Goal: Navigation & Orientation: Find specific page/section

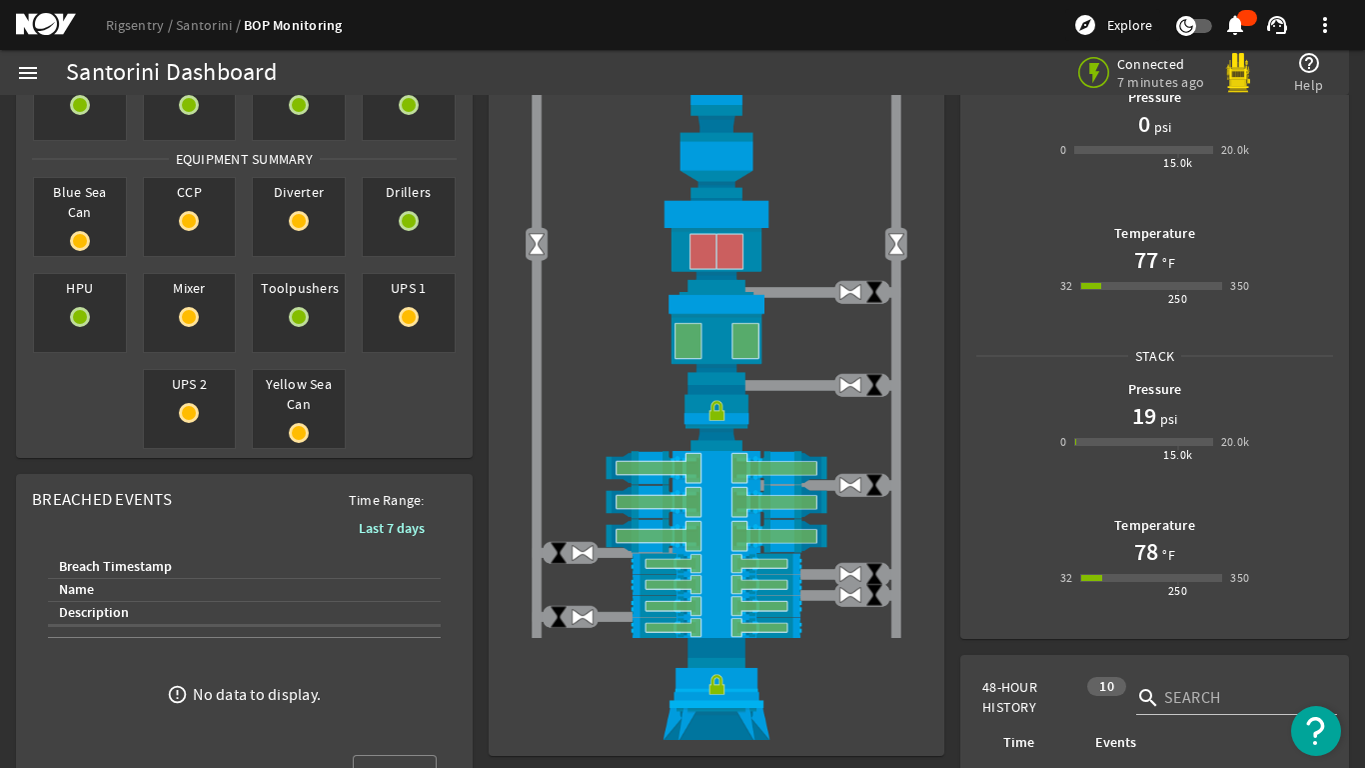
scroll to position [200, 0]
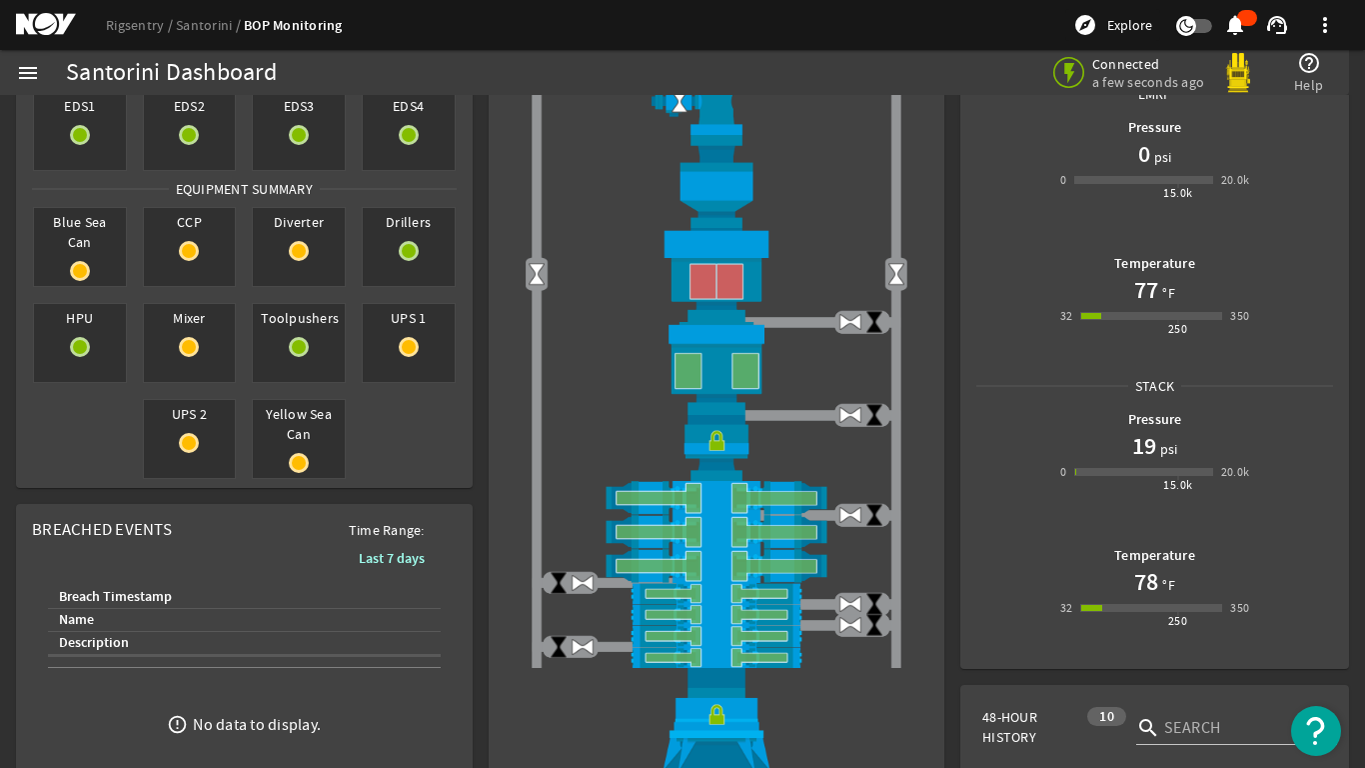
click at [25, 74] on mat-icon "menu" at bounding box center [28, 73] width 24 height 24
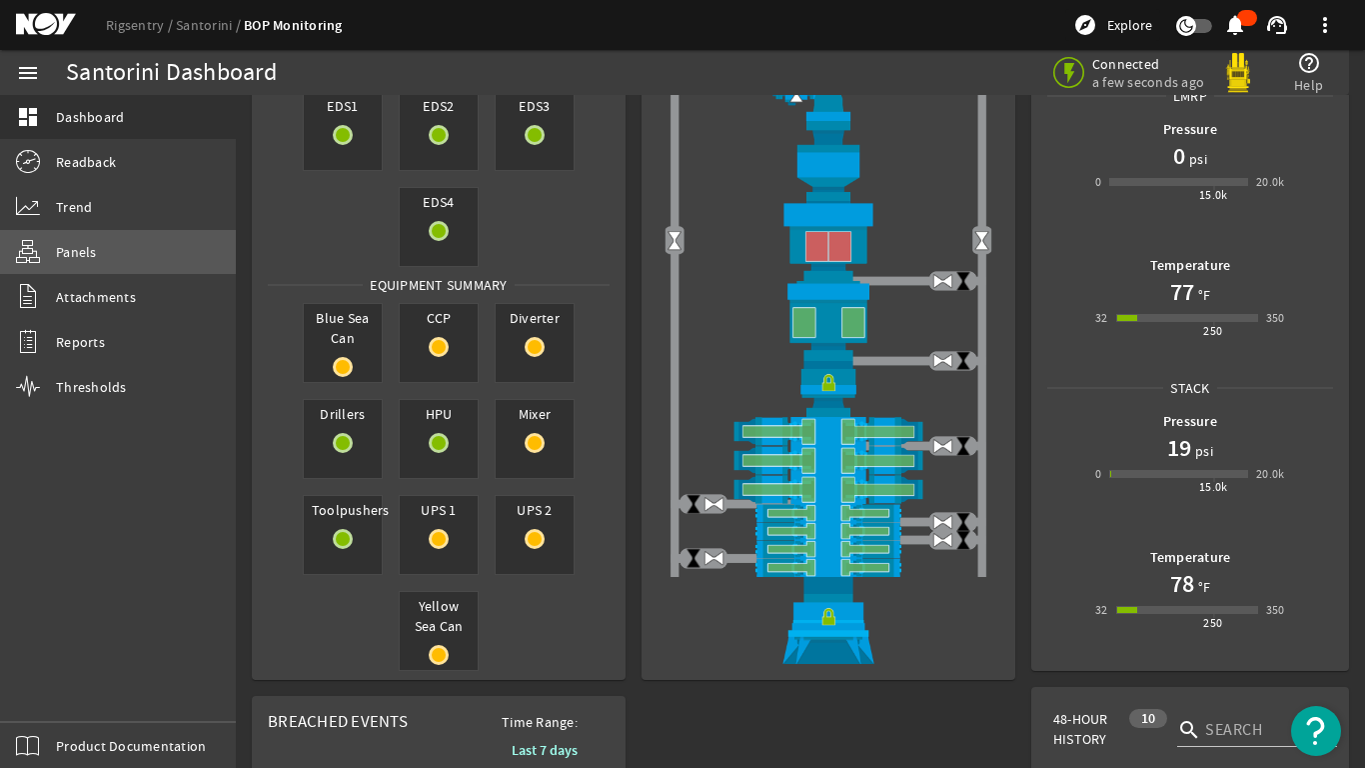
click at [66, 249] on span "Panels" at bounding box center [76, 252] width 41 height 20
click at [68, 250] on span "Panels" at bounding box center [76, 252] width 41 height 20
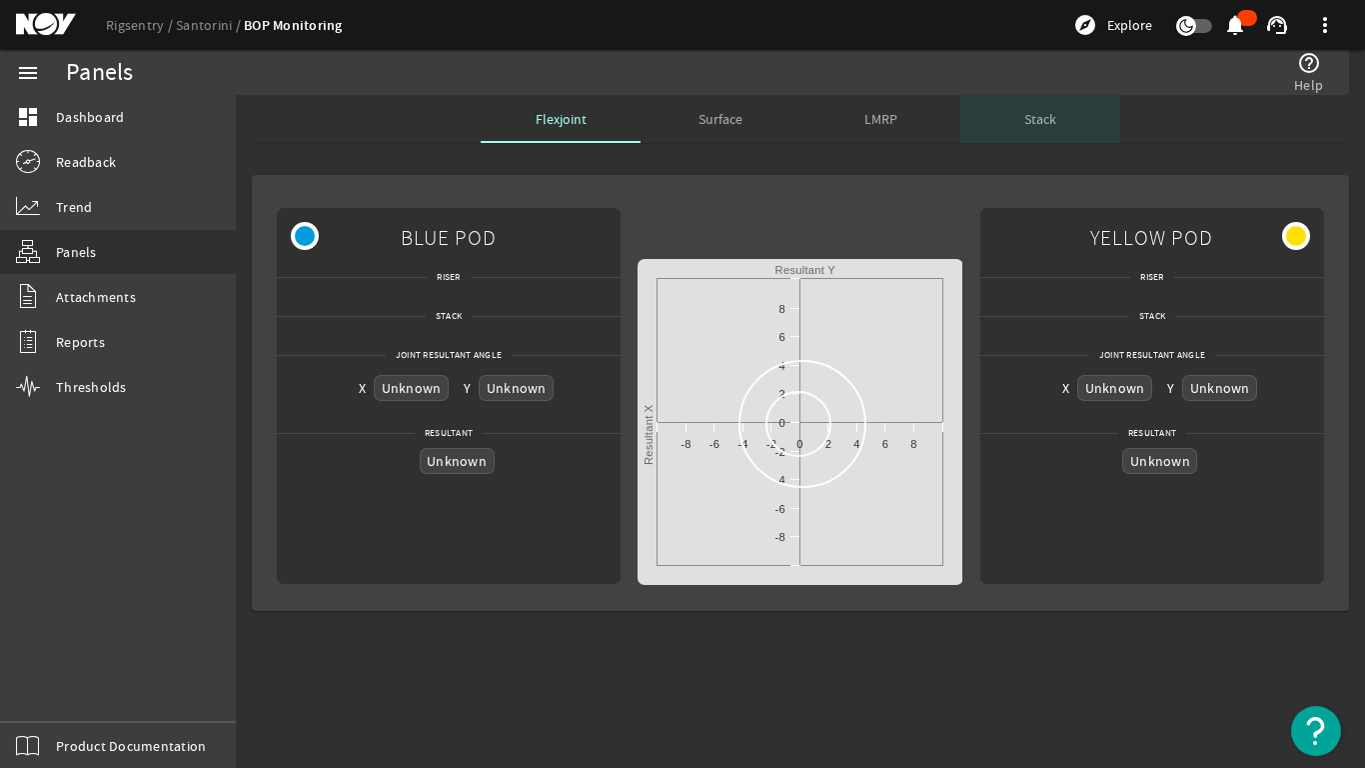
click at [1047, 122] on span "Stack" at bounding box center [1041, 119] width 32 height 14
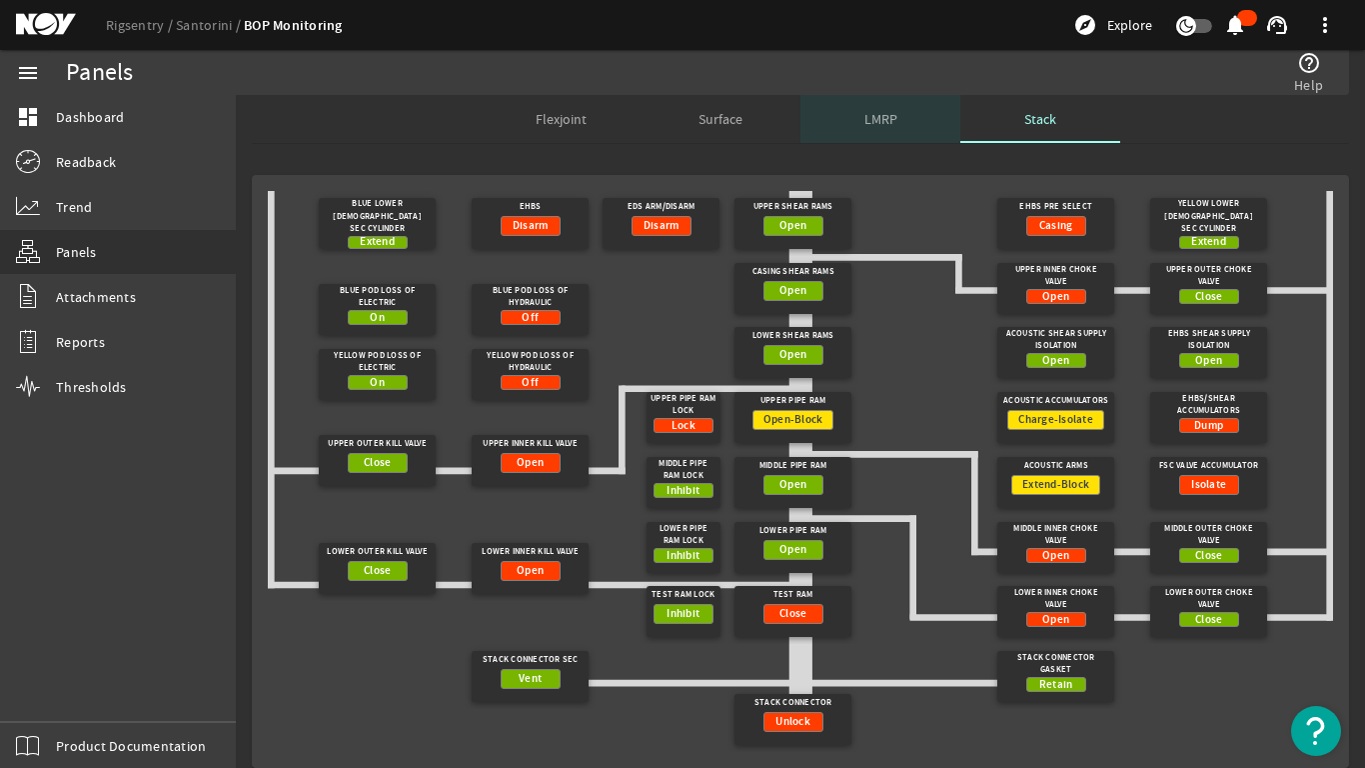
click at [873, 119] on span "LMRP" at bounding box center [881, 119] width 33 height 14
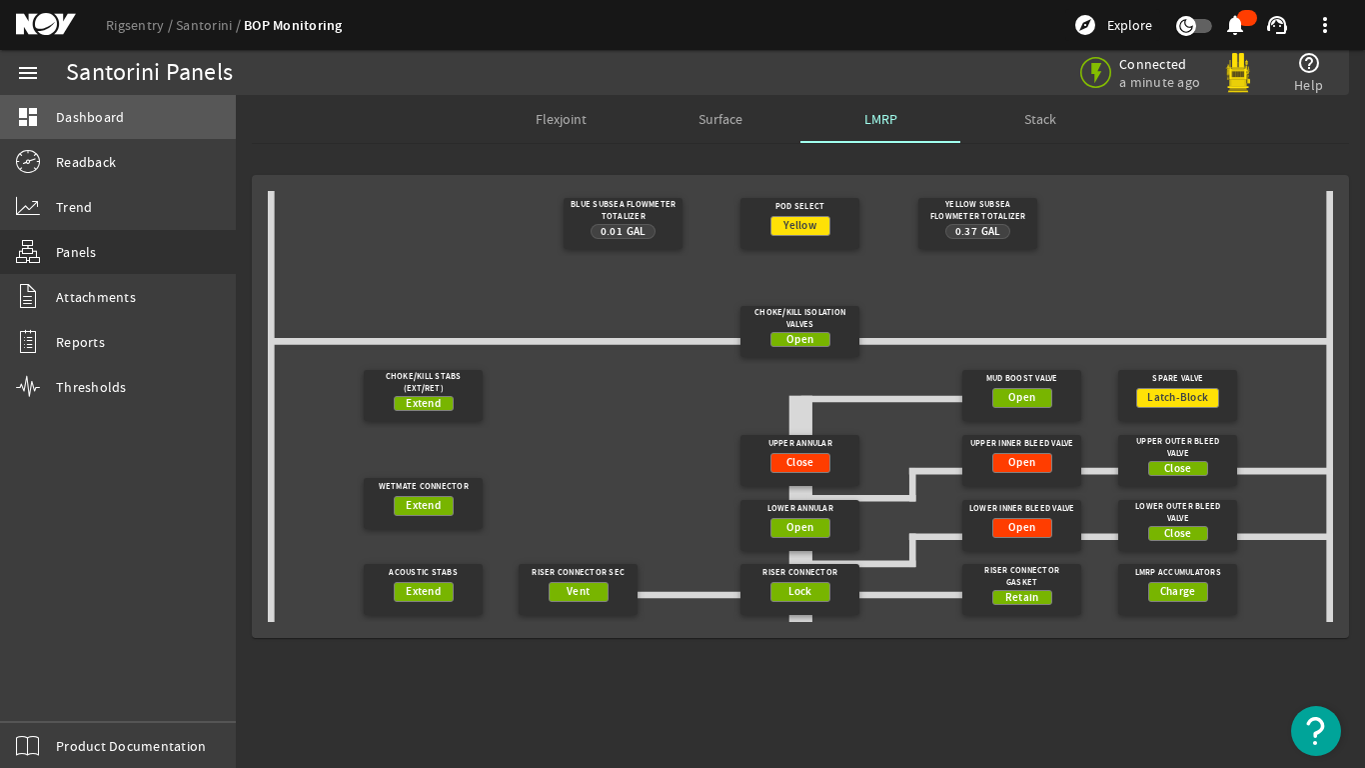
click at [63, 113] on span "Dashboard" at bounding box center [90, 117] width 68 height 20
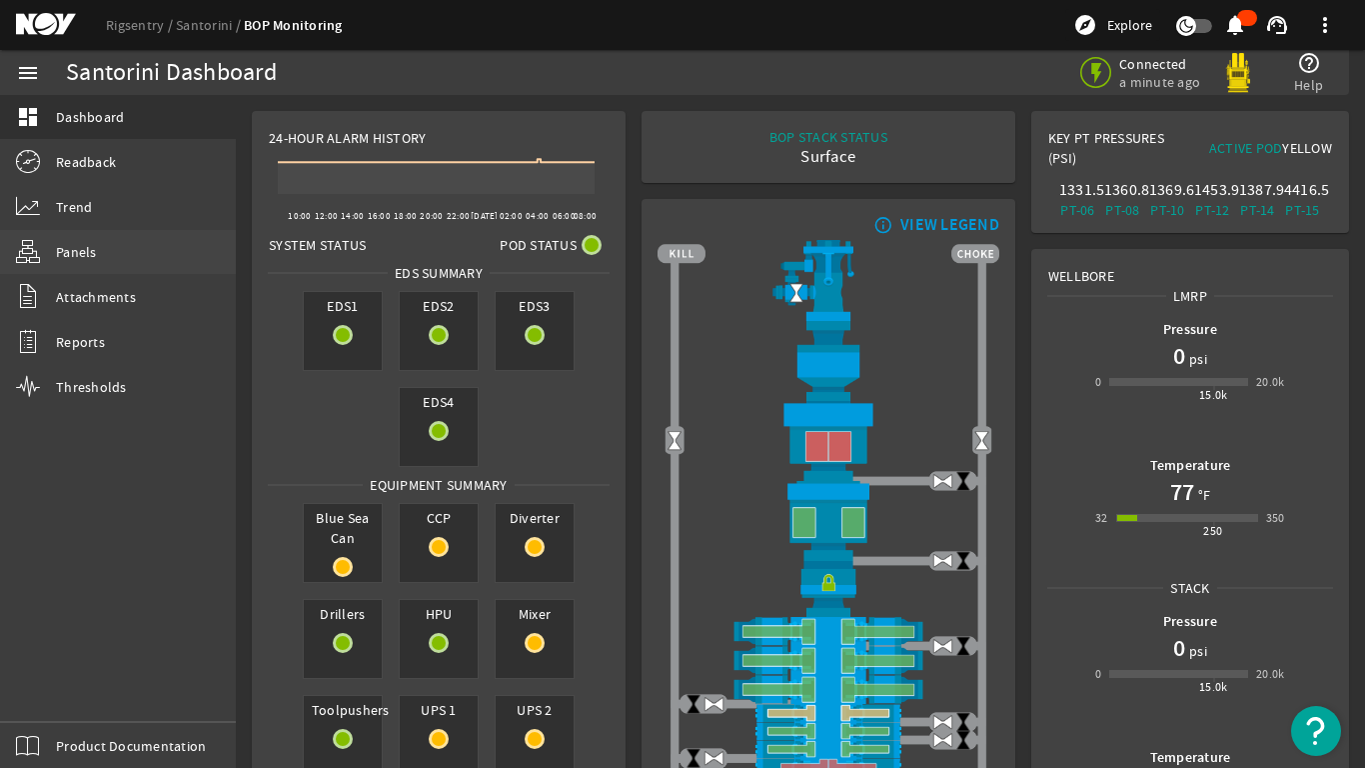
click at [60, 251] on span "Panels" at bounding box center [76, 252] width 41 height 20
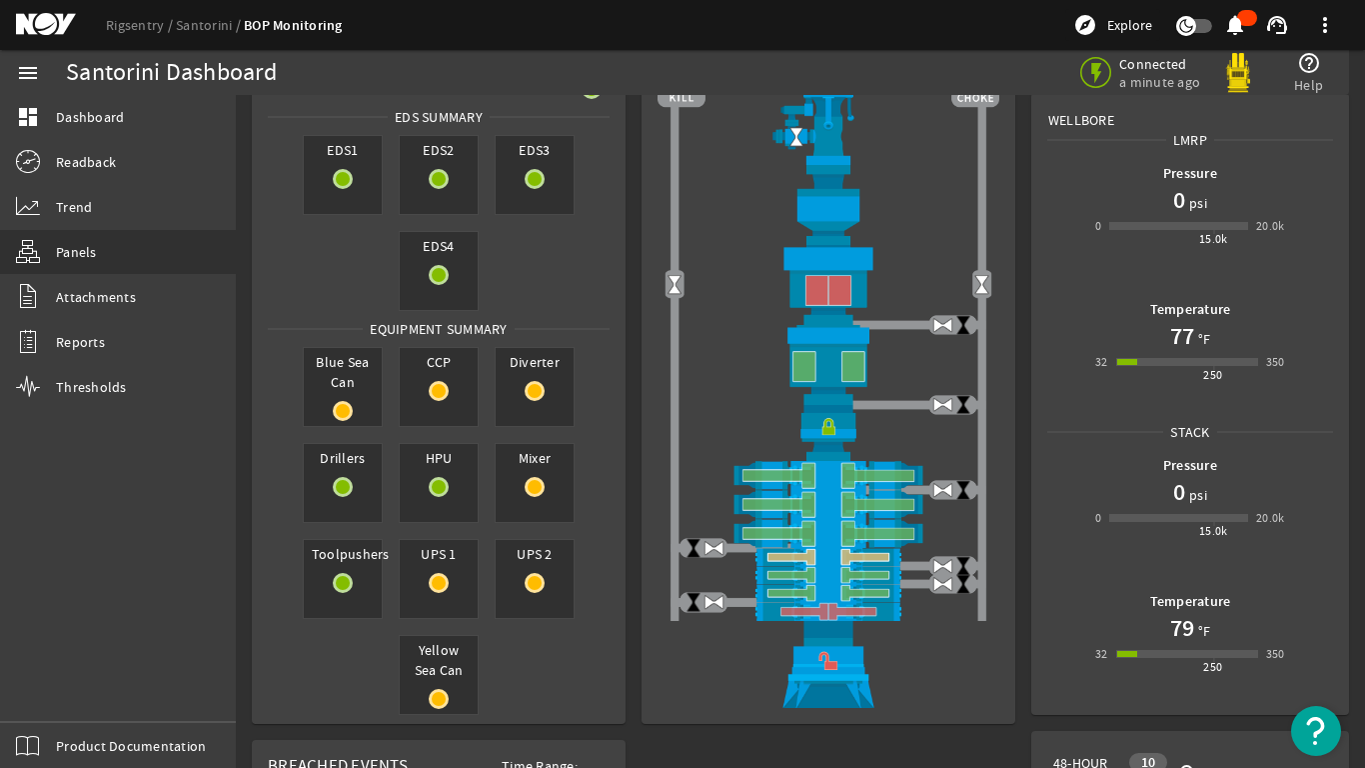
scroll to position [200, 0]
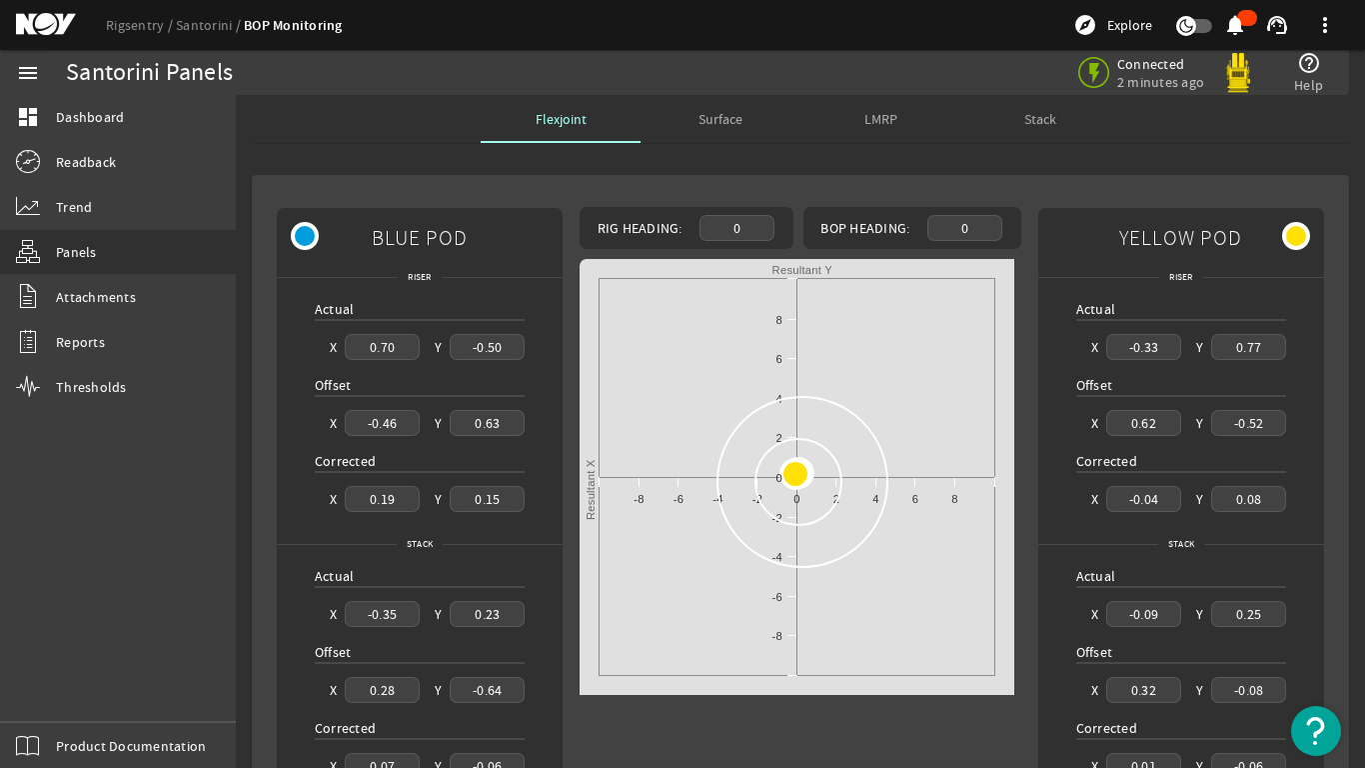
click at [1039, 122] on span "Stack" at bounding box center [1041, 119] width 32 height 14
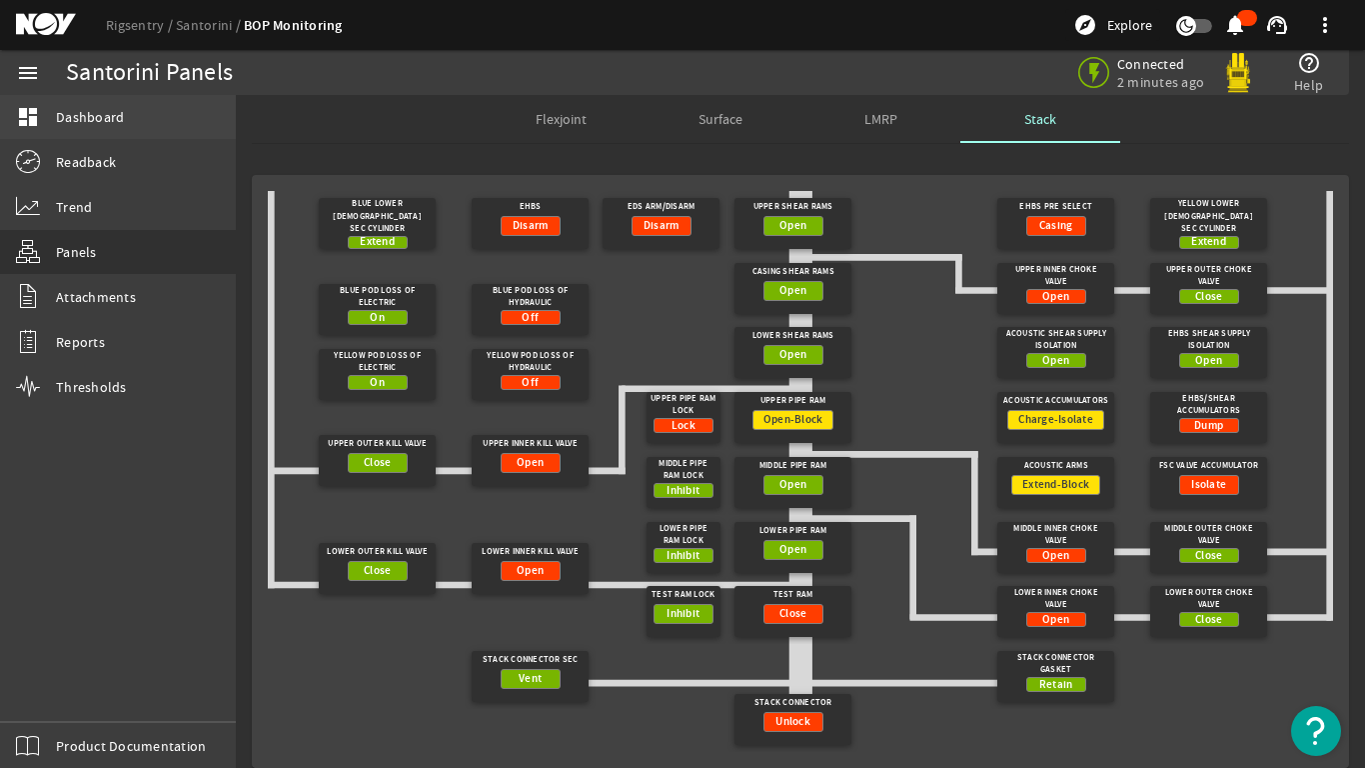
click at [105, 125] on span "Dashboard" at bounding box center [90, 117] width 68 height 20
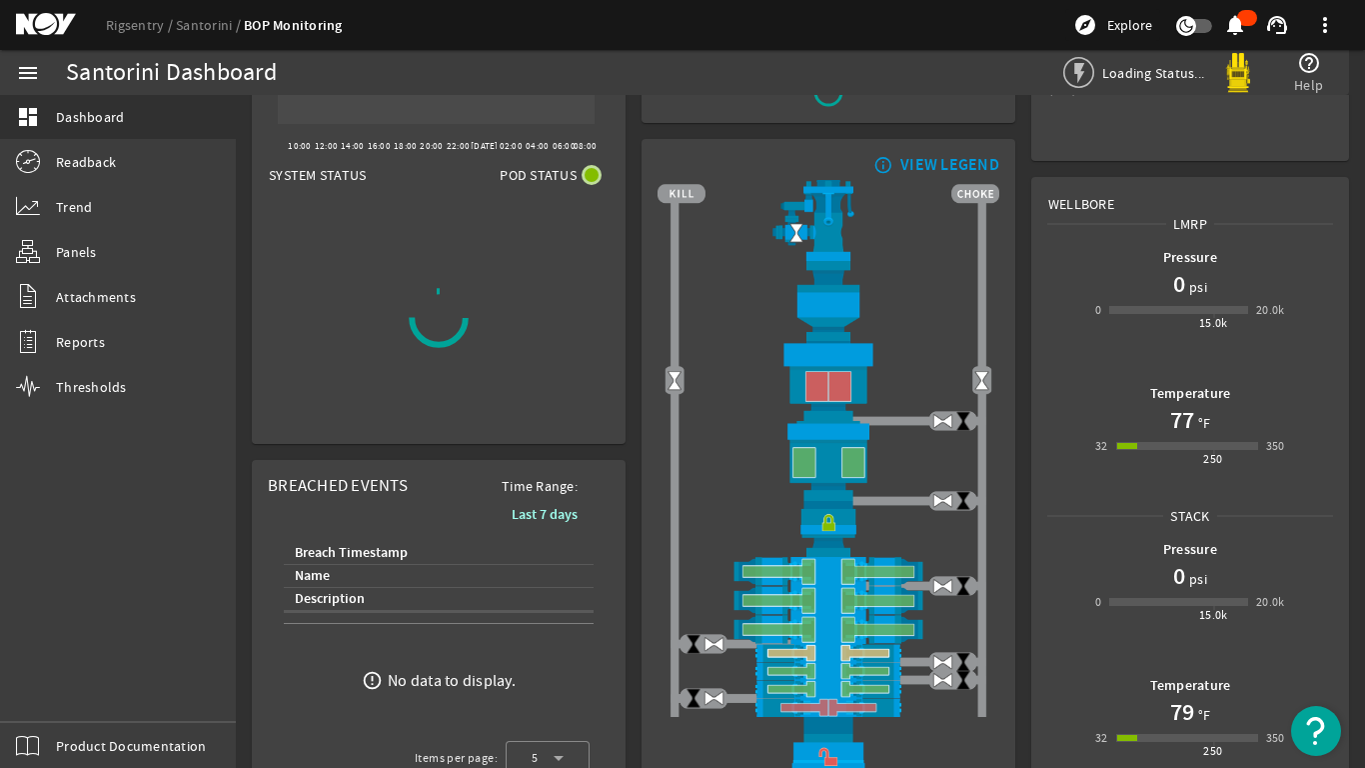
scroll to position [100, 0]
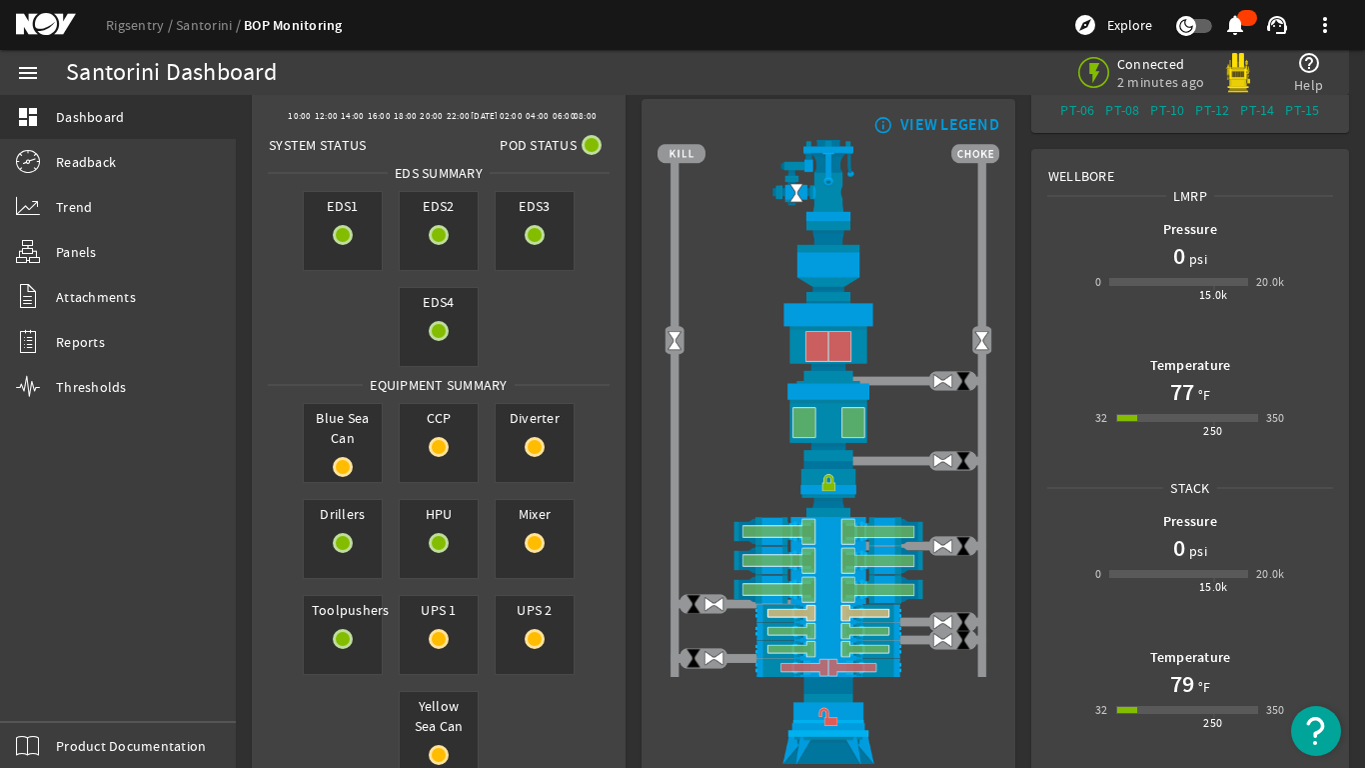
click at [1325, 23] on span at bounding box center [1325, 25] width 48 height 48
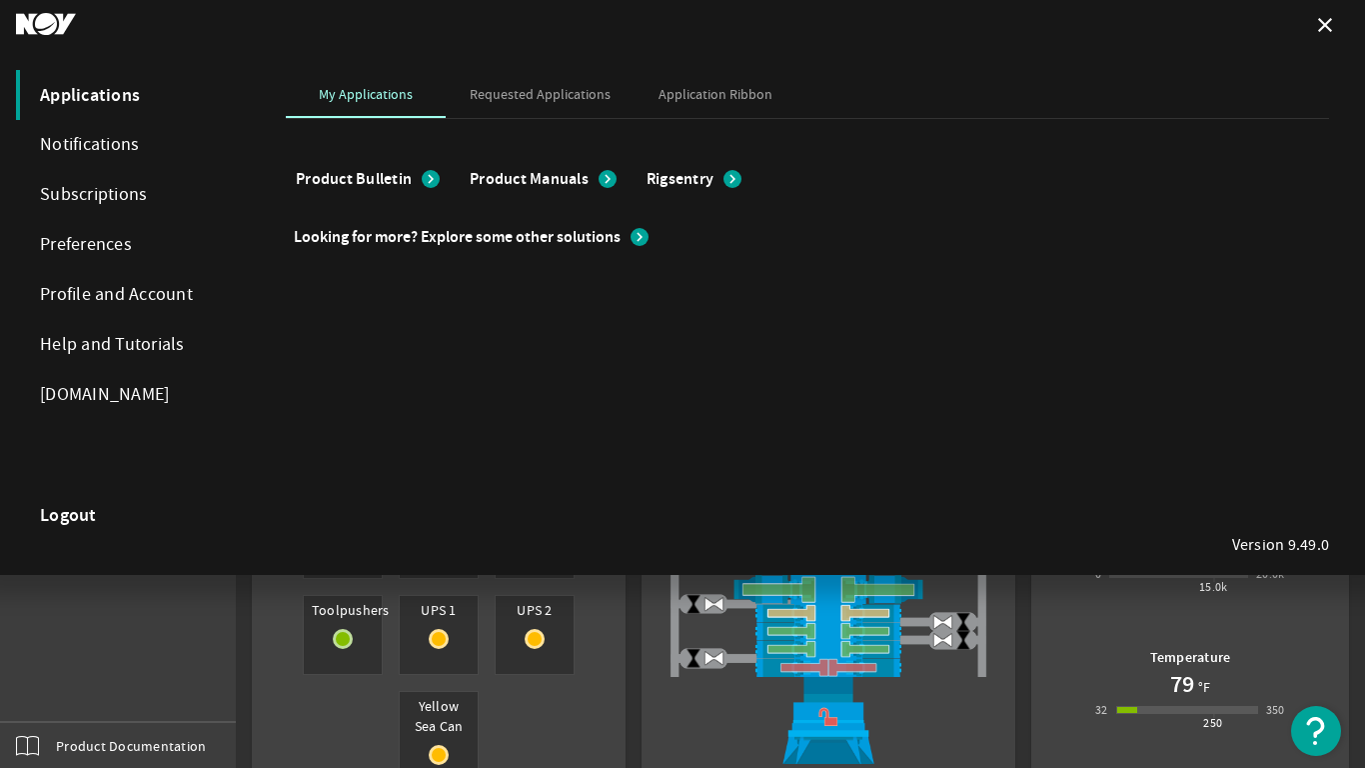
click at [955, 716] on div at bounding box center [682, 384] width 1365 height 768
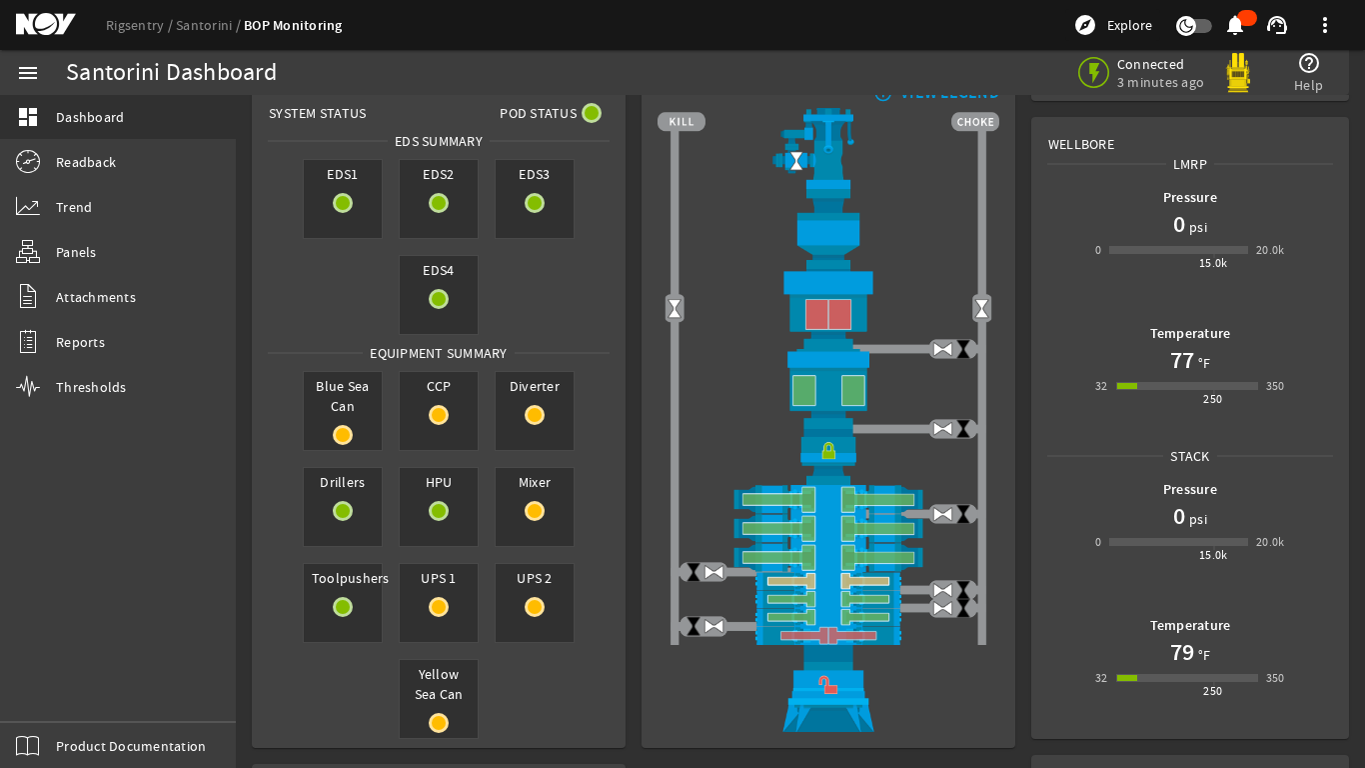
scroll to position [100, 0]
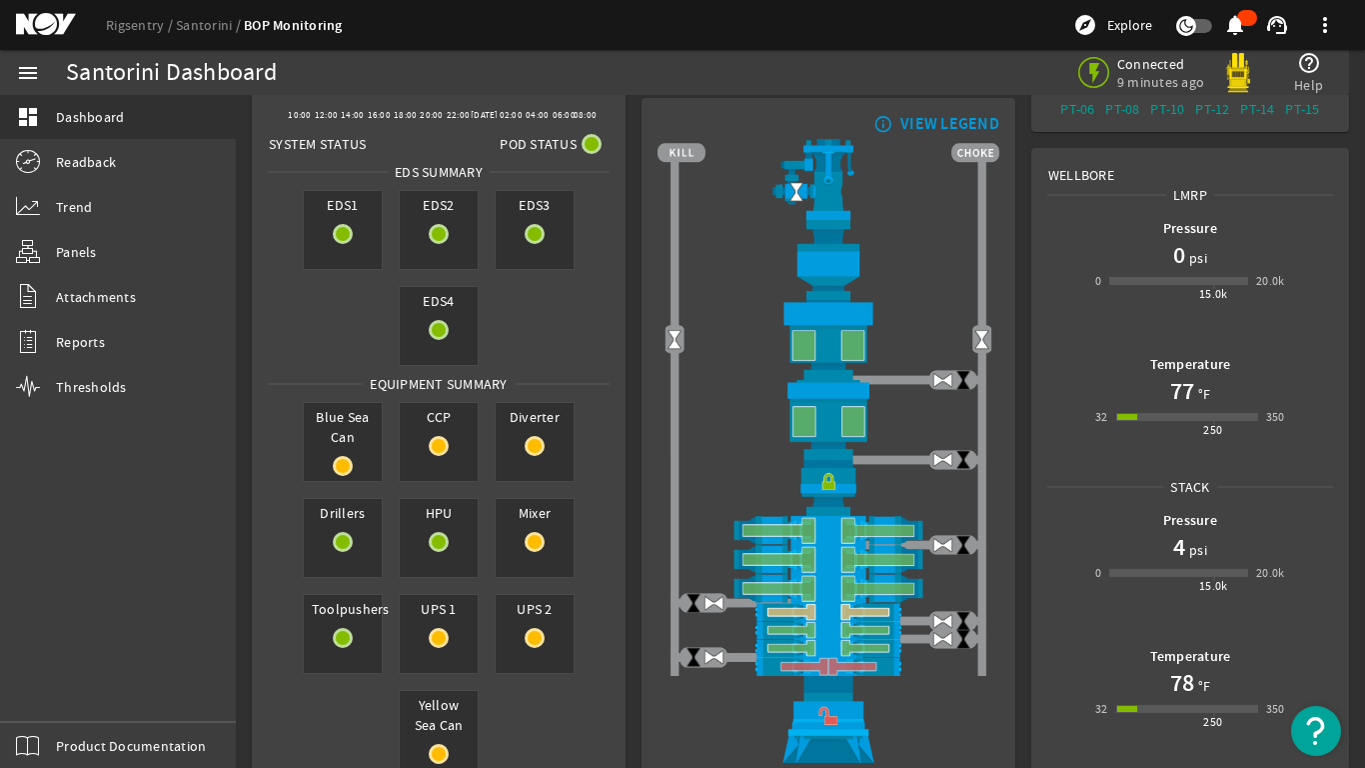
scroll to position [100, 0]
